Goal: Task Accomplishment & Management: Use online tool/utility

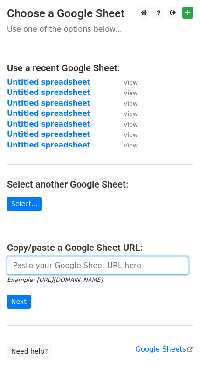
click at [39, 272] on input "url" at bounding box center [97, 266] width 181 height 18
paste input "https://docs.google.com/spreadsheets/d/1xXFSaV02sS9-DGKLTdLqTxC-8tOLDYw0muO4VkU…"
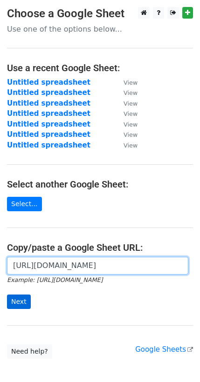
type input "https://docs.google.com/spreadsheets/d/1xXFSaV02sS9-DGKLTdLqTxC-8tOLDYw0muO4VkU…"
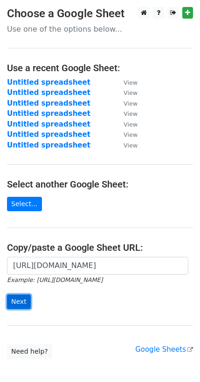
scroll to position [0, 0]
click at [25, 297] on input "Next" at bounding box center [19, 302] width 24 height 14
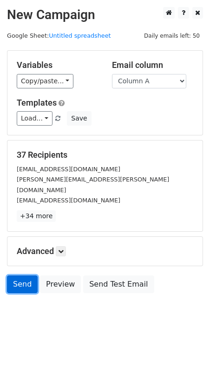
click at [10, 275] on link "Send" at bounding box center [22, 284] width 31 height 18
